Goal: Entertainment & Leisure: Consume media (video, audio)

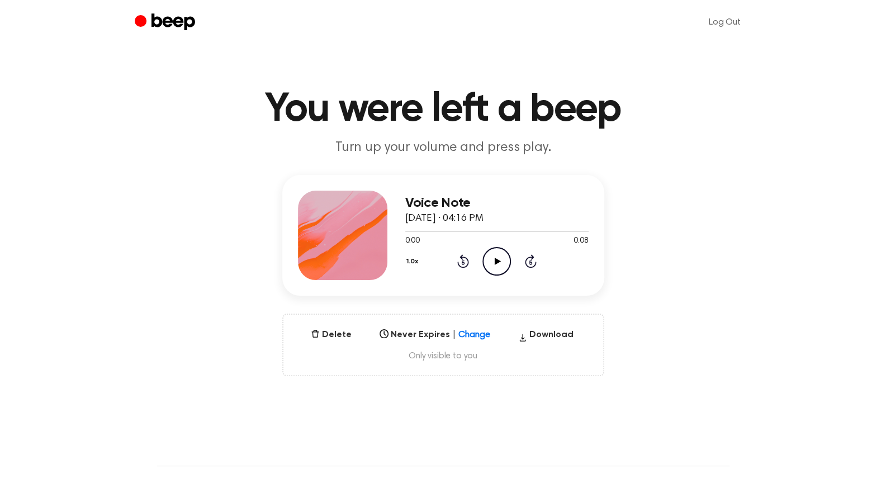
click at [490, 259] on icon "Play Audio" at bounding box center [497, 261] width 29 height 29
click at [495, 263] on icon at bounding box center [498, 261] width 6 height 7
click at [486, 261] on icon "Play Audio" at bounding box center [497, 261] width 29 height 29
click at [495, 267] on icon "Play Audio" at bounding box center [497, 261] width 29 height 29
click at [490, 257] on icon "Play Audio" at bounding box center [497, 261] width 29 height 29
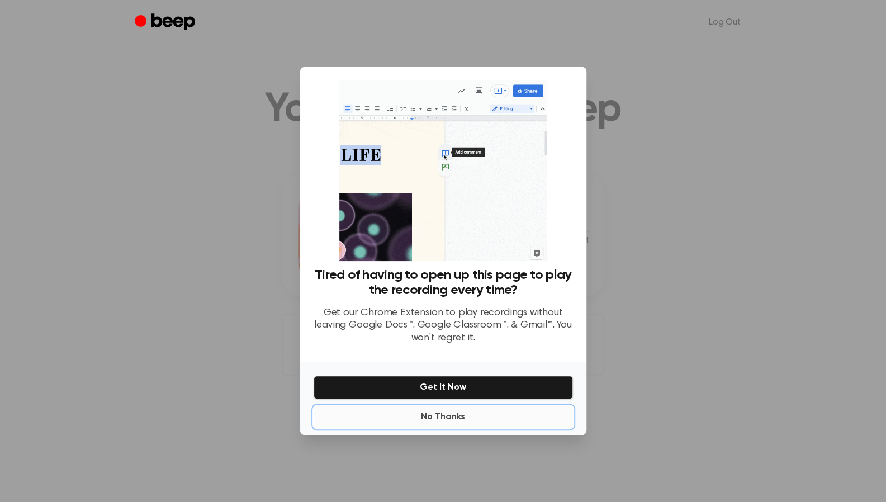
click at [435, 415] on button "No Thanks" at bounding box center [443, 417] width 259 height 22
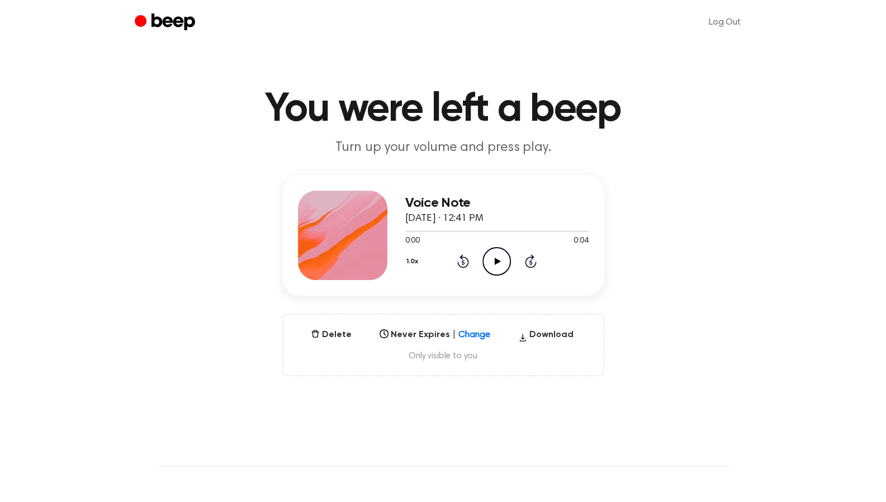
click at [500, 261] on icon "Play Audio" at bounding box center [497, 261] width 29 height 29
click at [491, 258] on icon "Play Audio" at bounding box center [497, 261] width 29 height 29
click at [490, 262] on icon "Play Audio" at bounding box center [497, 261] width 29 height 29
click at [506, 263] on icon "Play Audio" at bounding box center [497, 261] width 29 height 29
click at [495, 262] on icon at bounding box center [498, 261] width 6 height 7
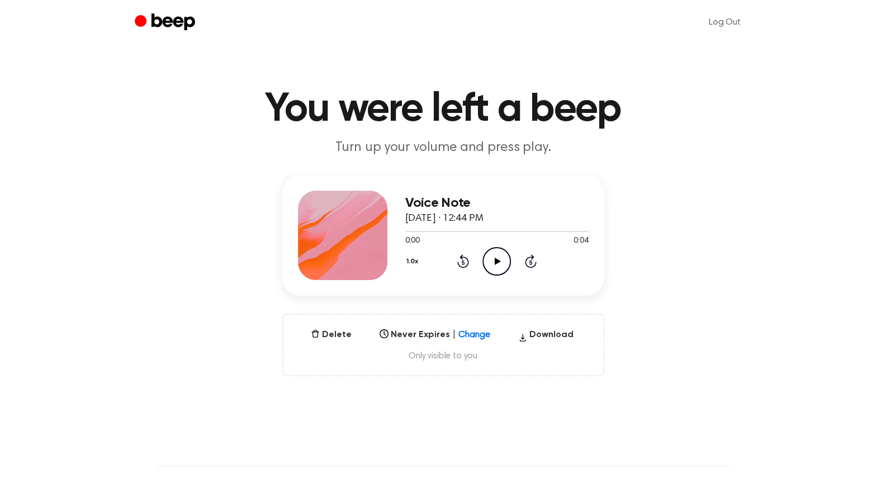
click at [504, 263] on icon "Play Audio" at bounding box center [497, 261] width 29 height 29
click at [497, 262] on icon at bounding box center [498, 261] width 6 height 7
